Goal: Task Accomplishment & Management: Manage account settings

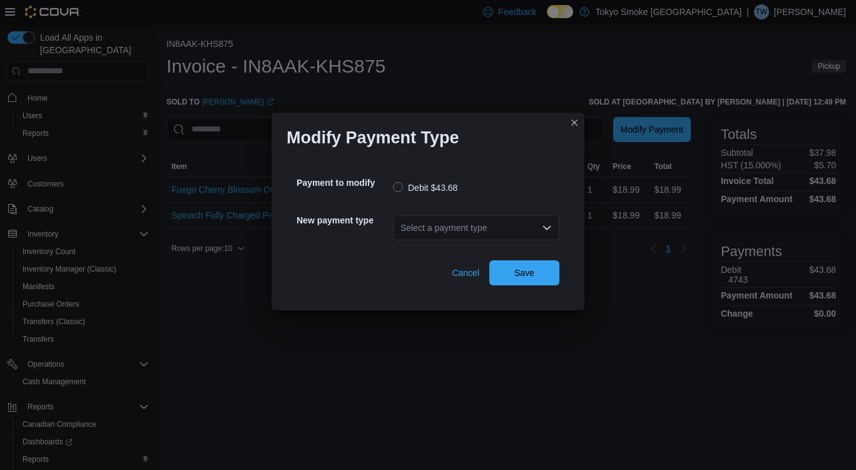
click at [463, 218] on div "Select a payment type" at bounding box center [476, 227] width 166 height 25
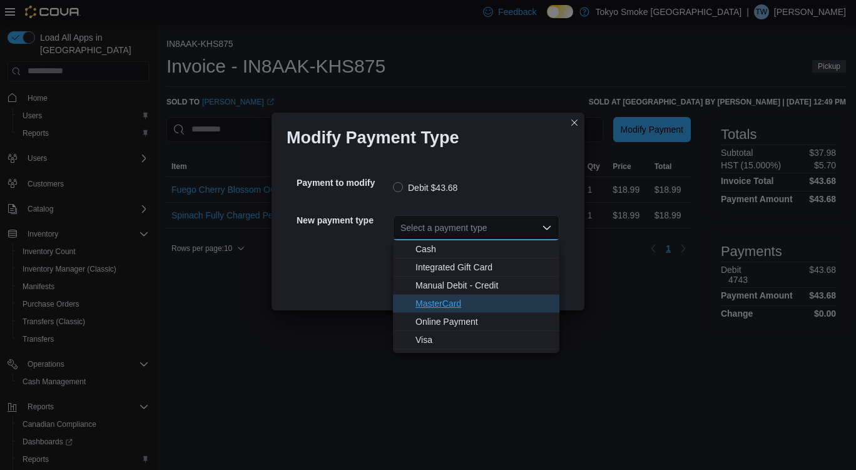
click at [500, 298] on span "MasterCard" at bounding box center [484, 303] width 136 height 13
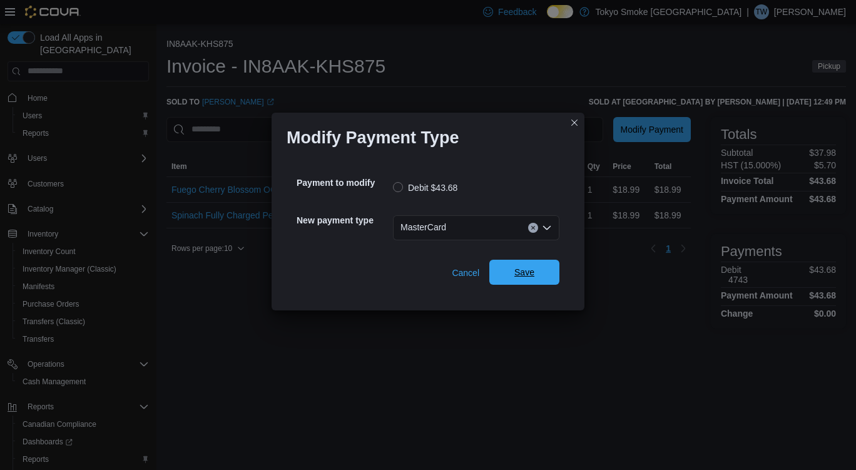
click at [532, 272] on span "Save" at bounding box center [524, 272] width 20 height 13
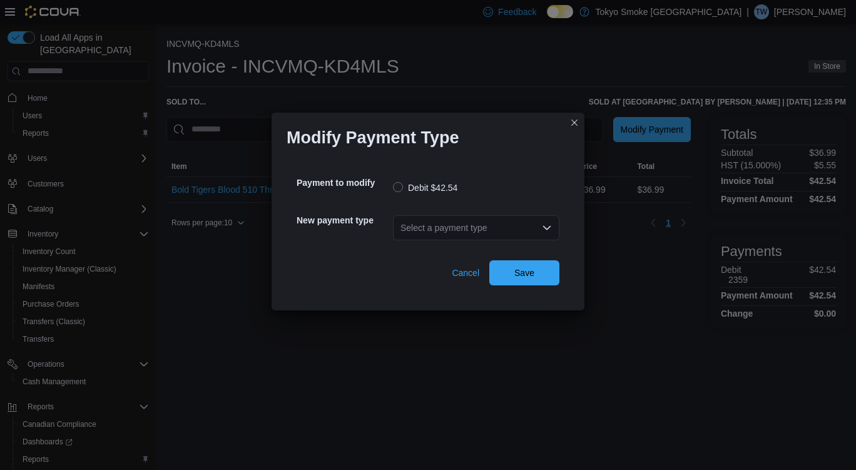
click at [464, 238] on div "Select a payment type" at bounding box center [476, 227] width 166 height 25
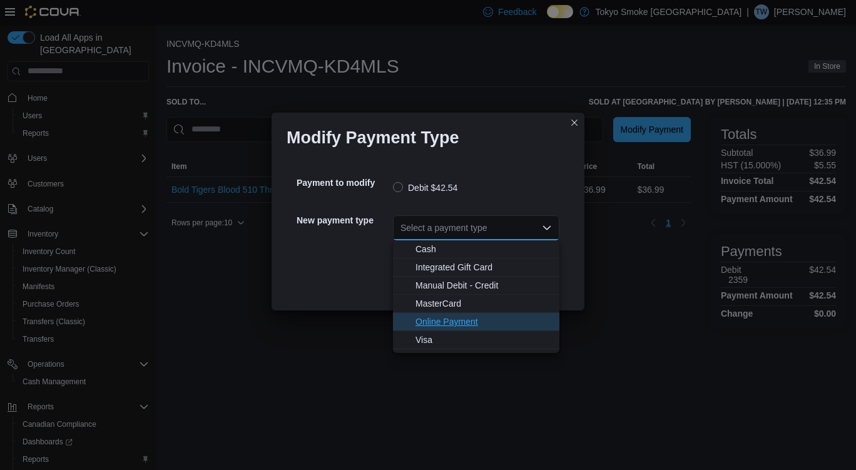
click at [456, 313] on button "Online Payment" at bounding box center [476, 322] width 166 height 18
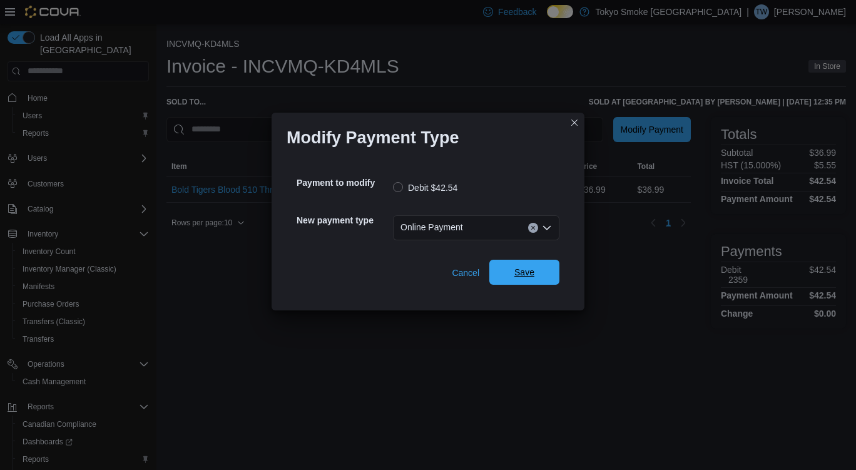
click at [528, 269] on span "Save" at bounding box center [524, 272] width 20 height 13
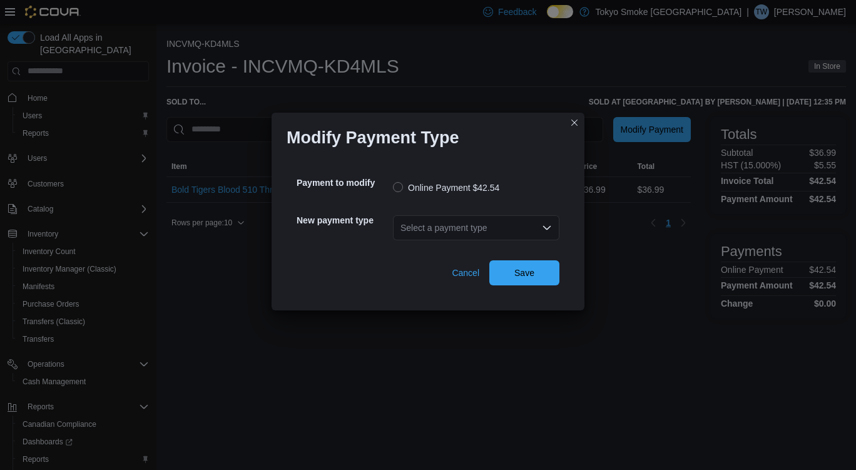
click at [441, 227] on div "Select a payment type" at bounding box center [476, 227] width 166 height 25
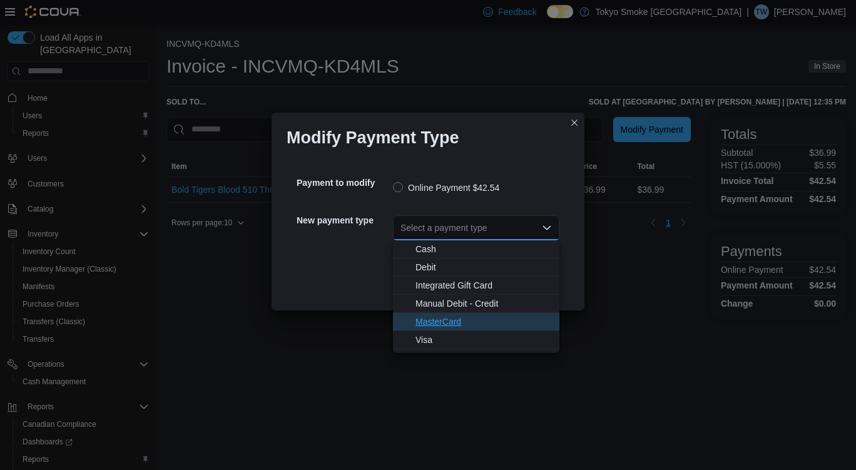
click at [492, 320] on span "MasterCard" at bounding box center [484, 321] width 136 height 13
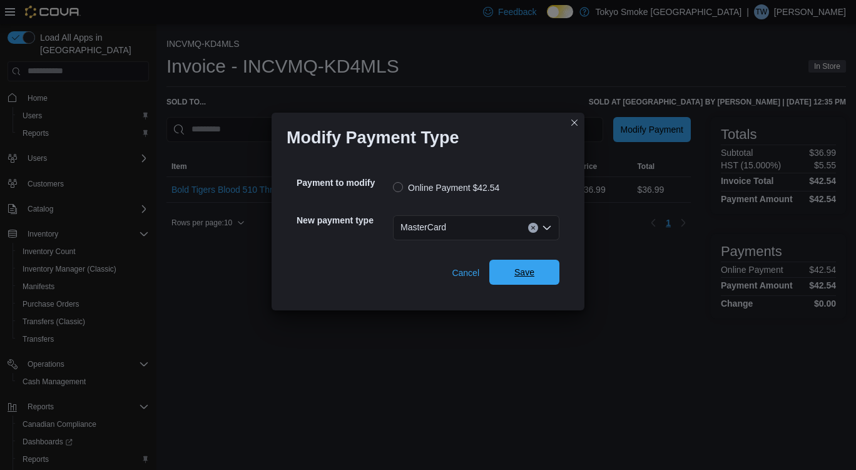
click at [521, 273] on span "Save" at bounding box center [524, 272] width 20 height 13
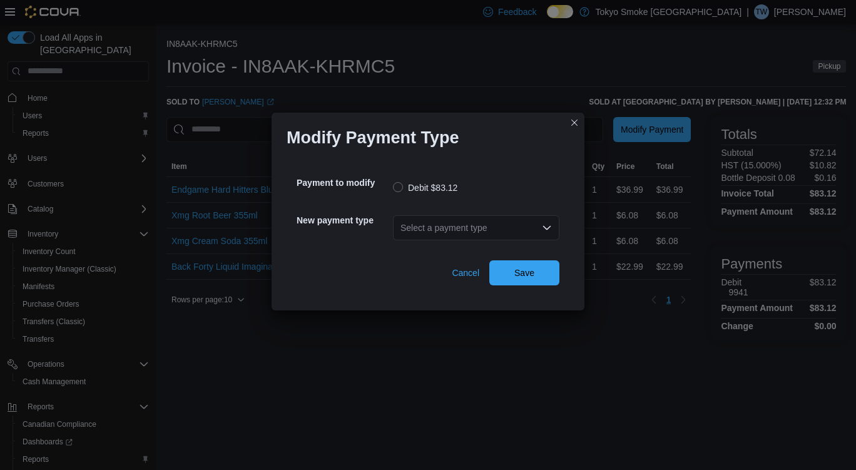
click at [478, 226] on div "Select a payment type" at bounding box center [476, 227] width 166 height 25
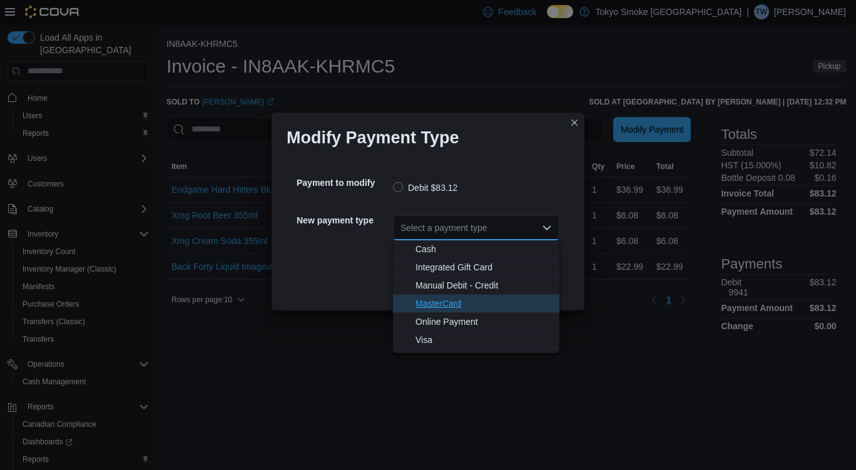
click at [463, 305] on span "MasterCard" at bounding box center [484, 303] width 136 height 13
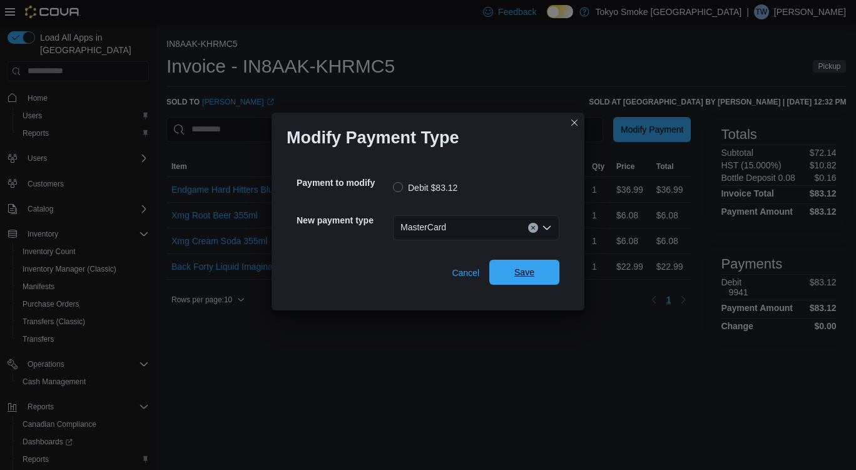
click at [529, 278] on span "Save" at bounding box center [524, 272] width 20 height 13
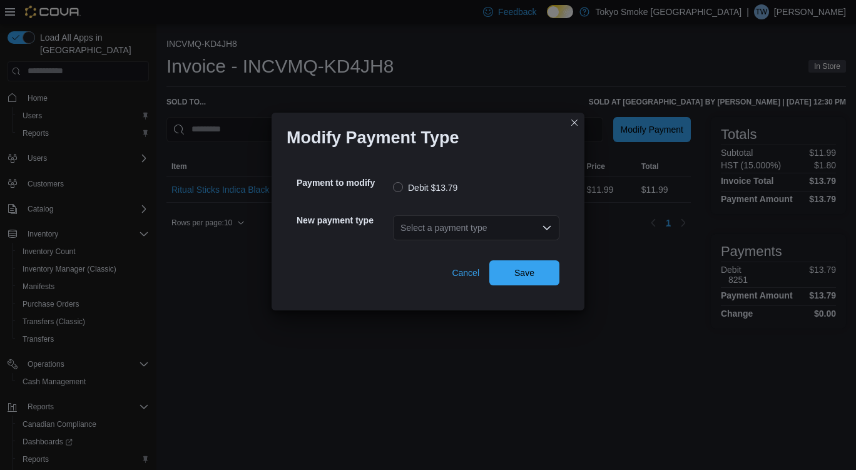
click at [492, 235] on div "Select a payment type" at bounding box center [476, 227] width 166 height 25
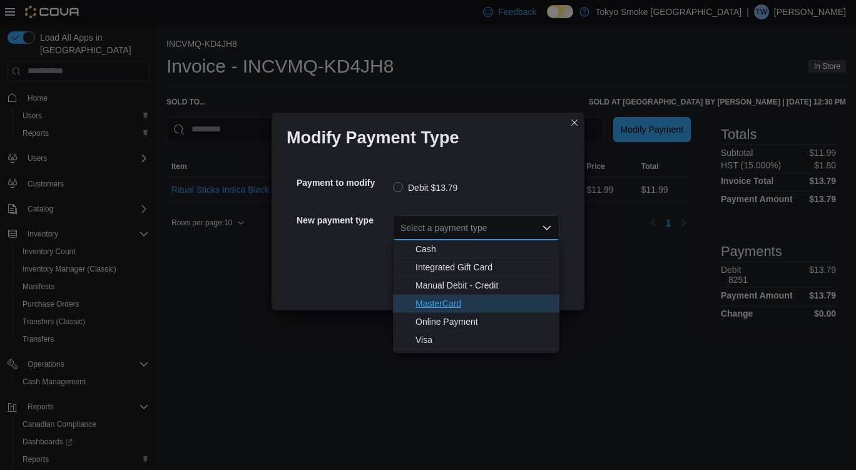
click at [451, 312] on button "MasterCard" at bounding box center [476, 304] width 166 height 18
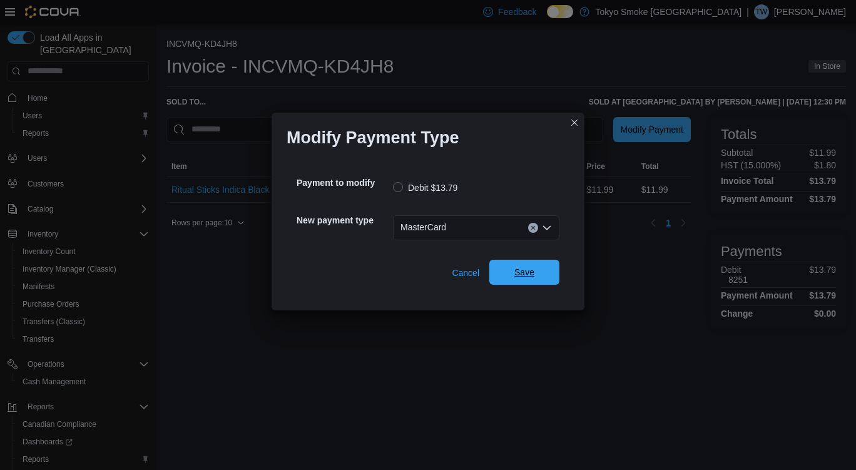
click at [529, 272] on span "Save" at bounding box center [524, 272] width 20 height 13
click at [484, 237] on div "Select a payment type" at bounding box center [476, 227] width 166 height 25
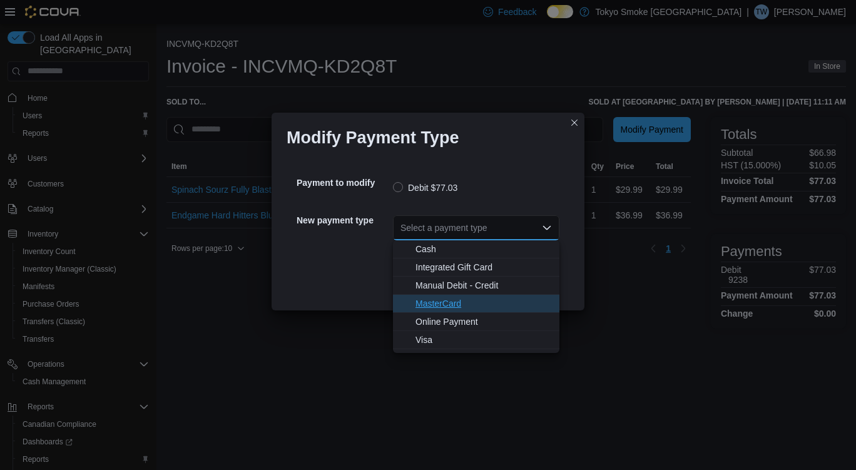
click at [479, 305] on span "MasterCard" at bounding box center [484, 303] width 136 height 13
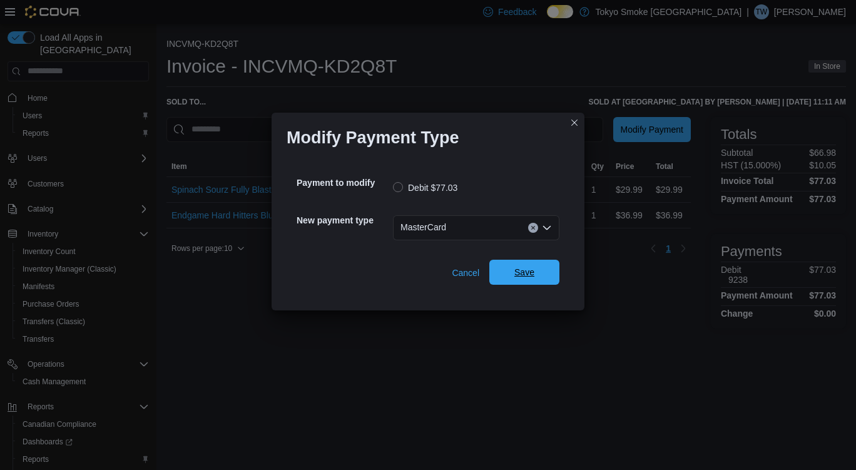
click at [528, 278] on span "Save" at bounding box center [524, 272] width 20 height 13
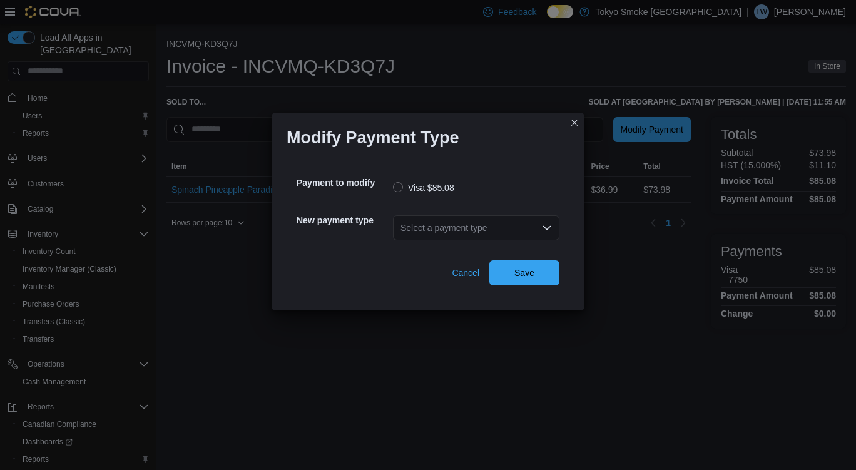
click at [417, 217] on div "Select a payment type" at bounding box center [476, 227] width 166 height 25
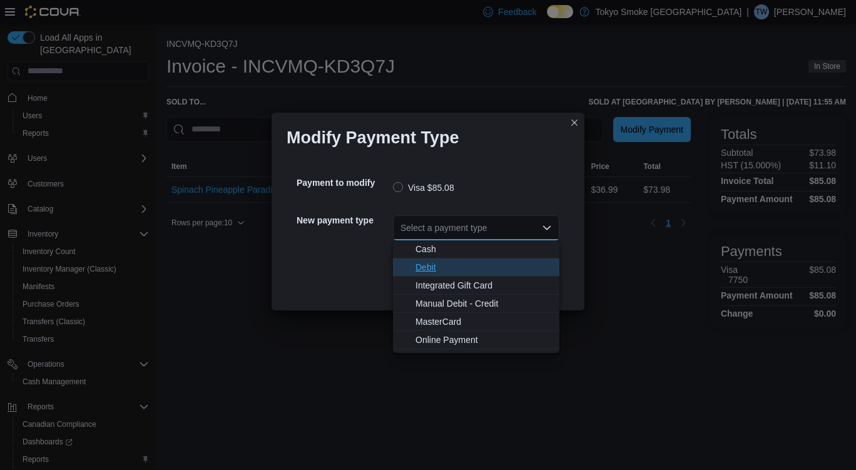
click at [454, 263] on span "Debit" at bounding box center [484, 267] width 136 height 13
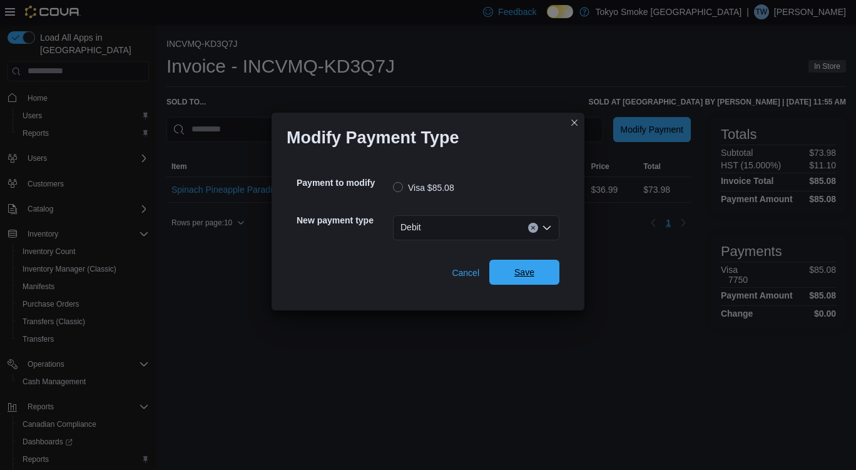
click at [522, 278] on span "Save" at bounding box center [524, 272] width 20 height 13
